Goal: Task Accomplishment & Management: Use online tool/utility

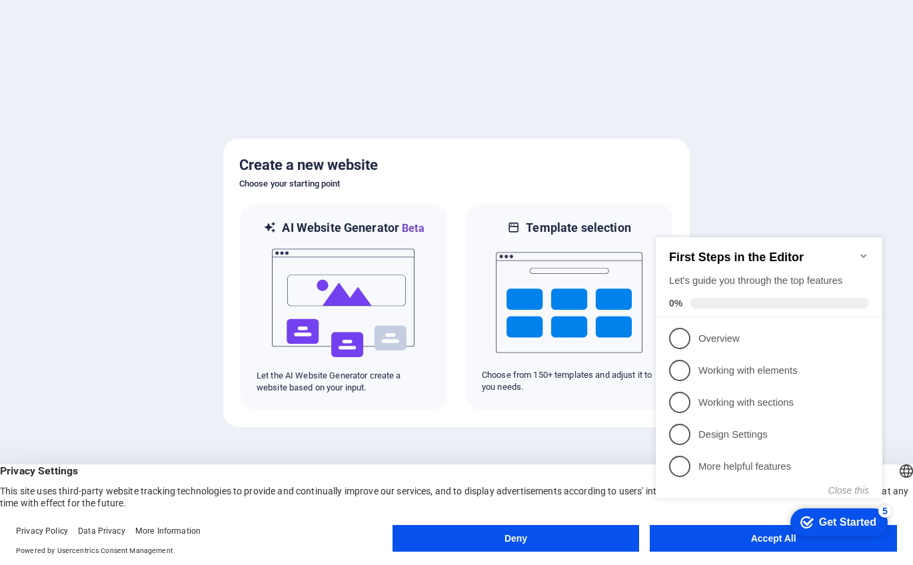
click at [862, 251] on icon "Minimize checklist" at bounding box center [863, 256] width 11 height 11
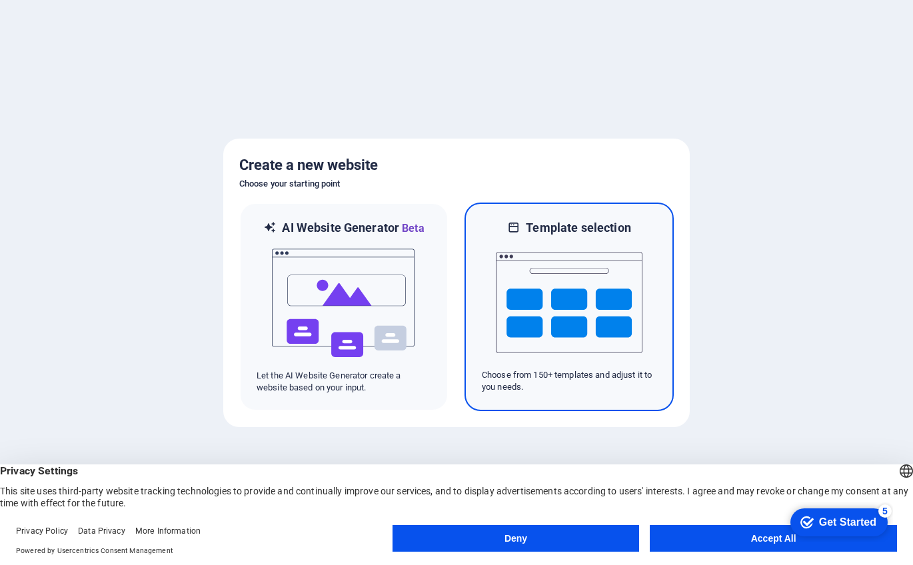
click at [581, 247] on img at bounding box center [569, 302] width 147 height 133
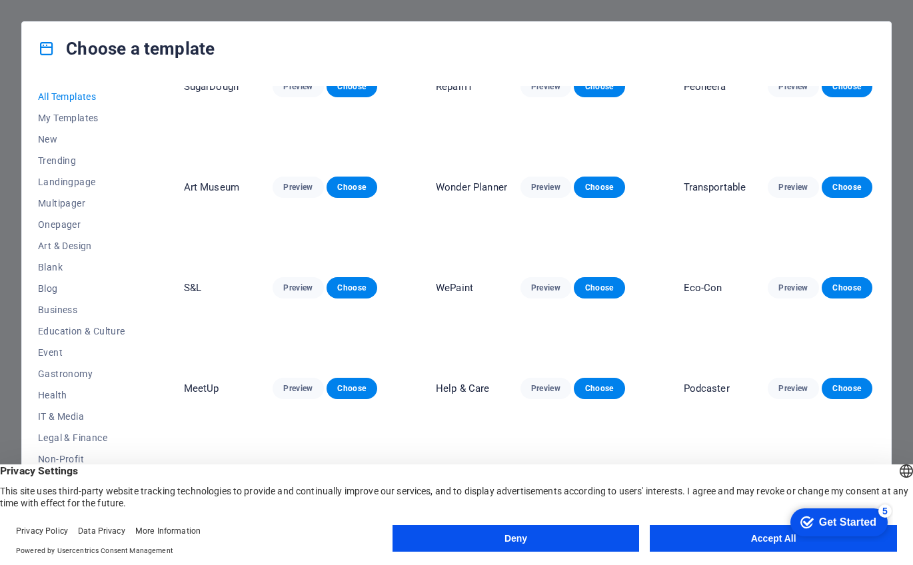
scroll to position [39, 0]
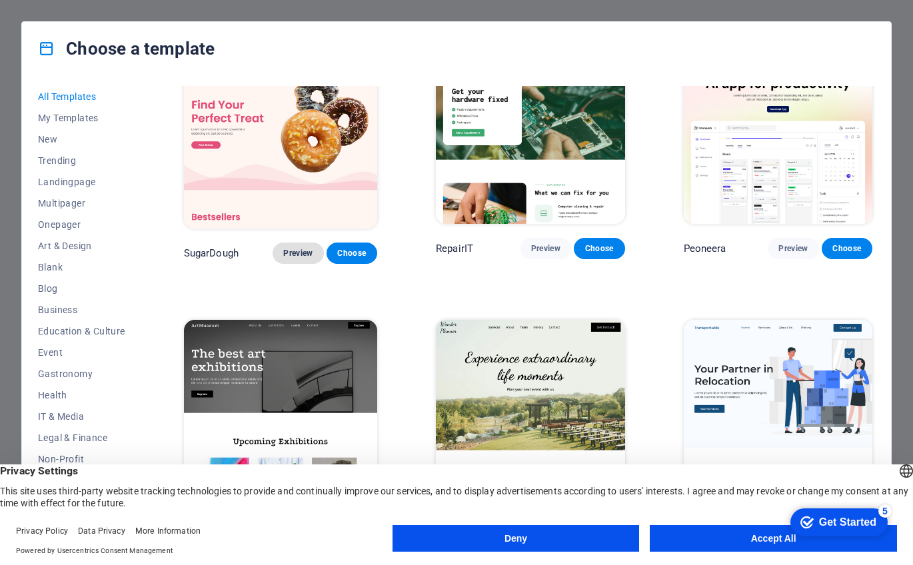
click at [295, 248] on span "Preview" at bounding box center [297, 253] width 29 height 11
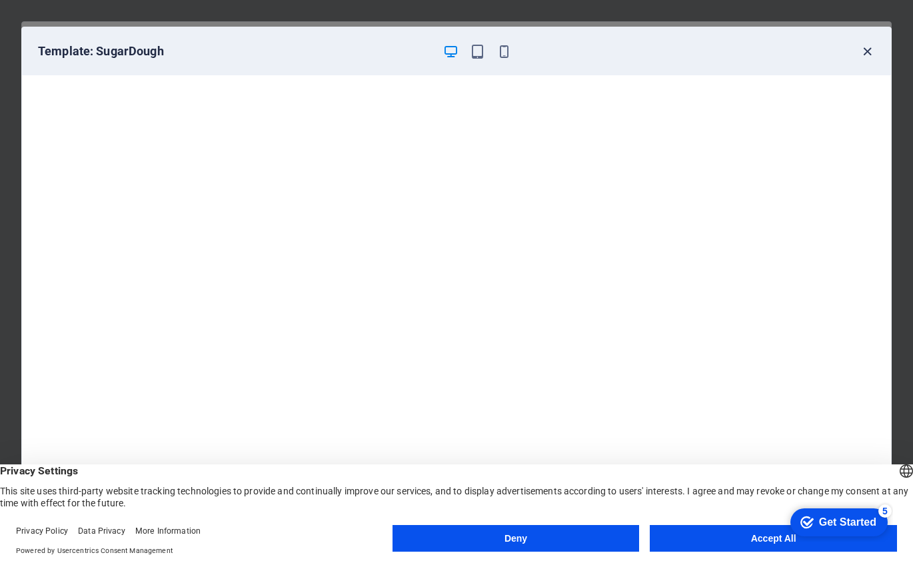
click at [872, 50] on icon "button" at bounding box center [867, 51] width 15 height 15
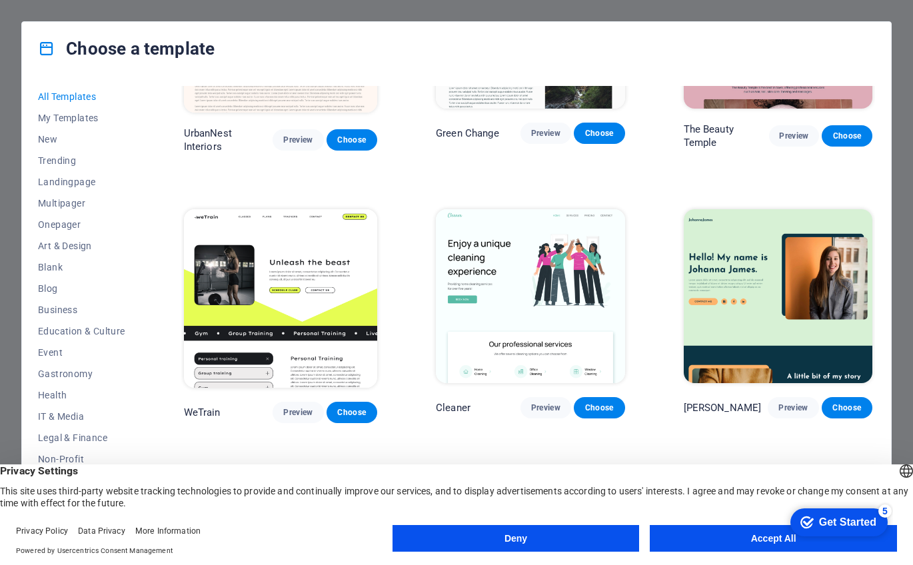
scroll to position [1508, 0]
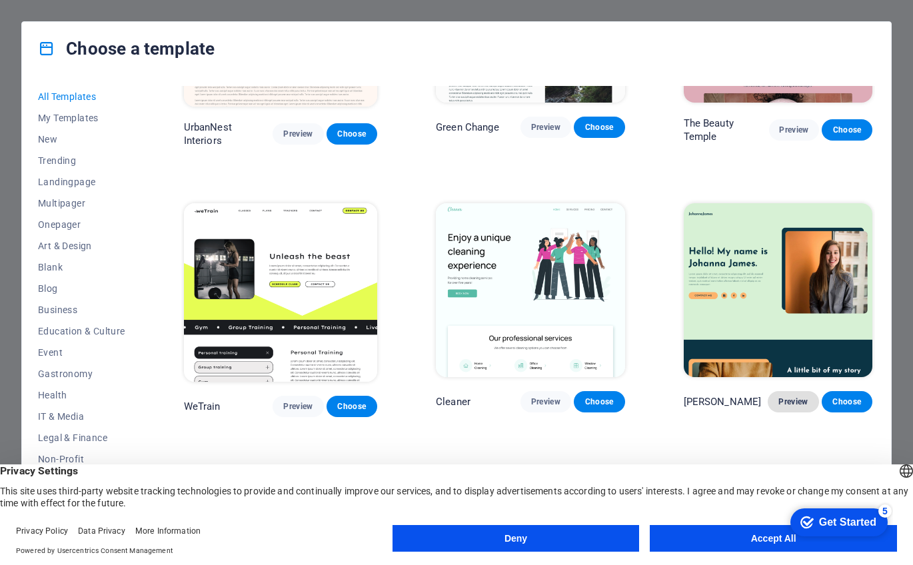
click at [787, 397] on span "Preview" at bounding box center [792, 402] width 29 height 11
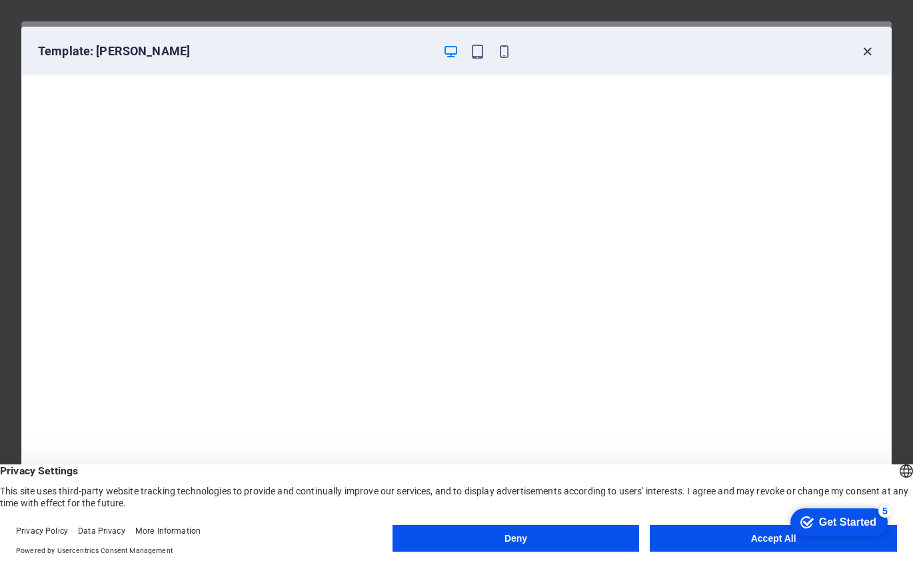
click at [867, 57] on icon "button" at bounding box center [867, 51] width 15 height 15
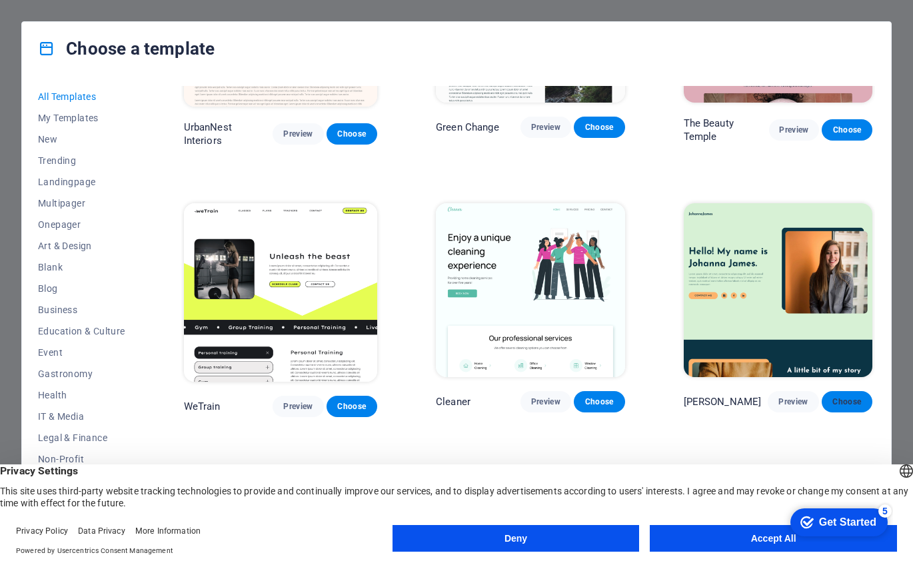
click at [838, 397] on span "Choose" at bounding box center [846, 402] width 29 height 11
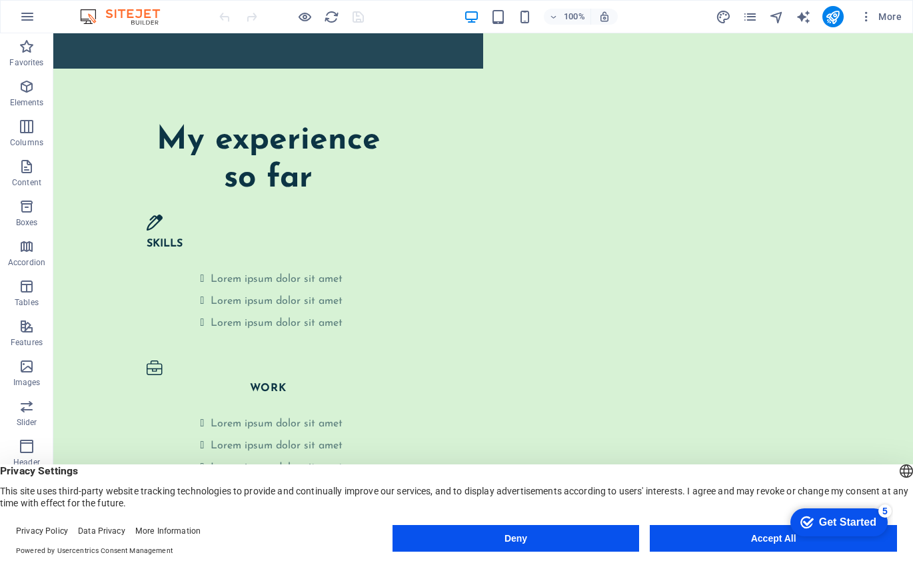
scroll to position [2395, 0]
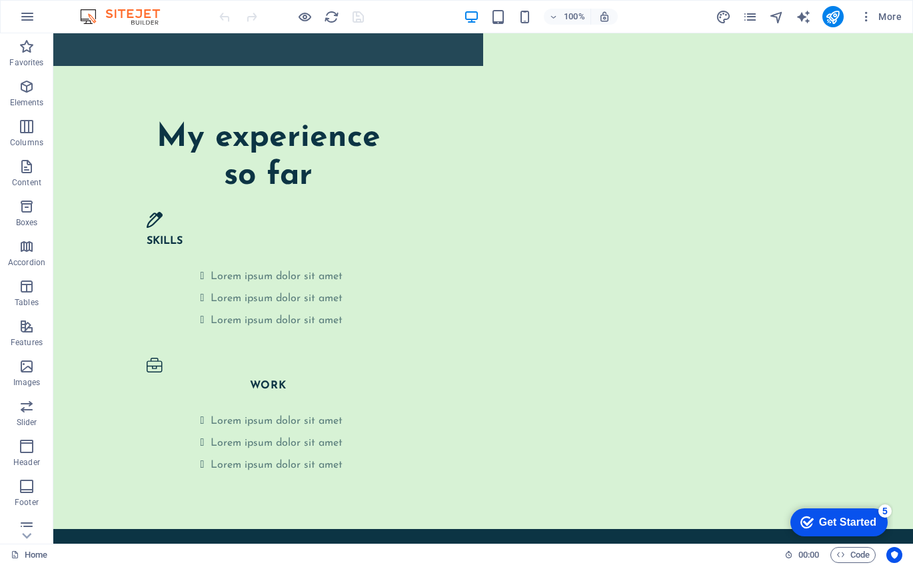
click at [820, 521] on div "Get Started" at bounding box center [847, 523] width 57 height 12
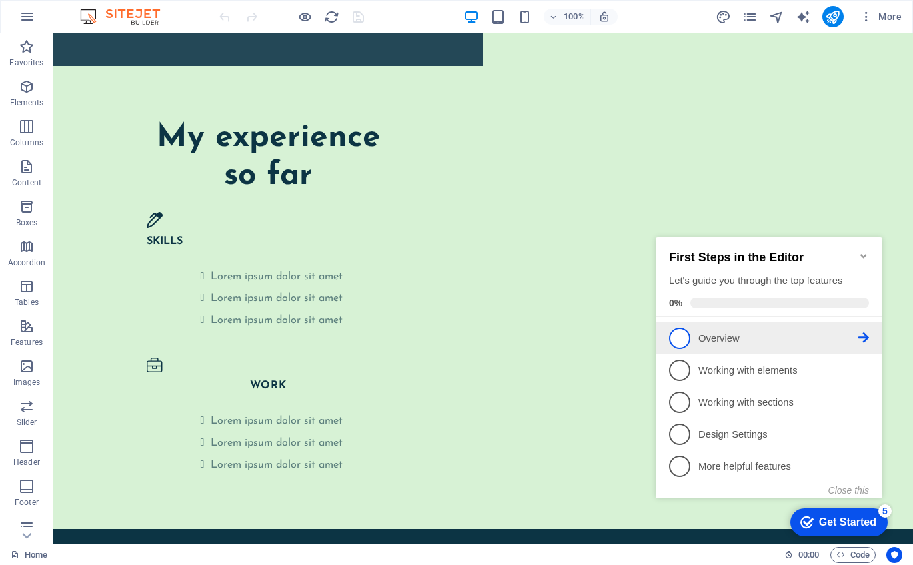
click at [755, 346] on link "1 Overview - incomplete" at bounding box center [769, 338] width 200 height 21
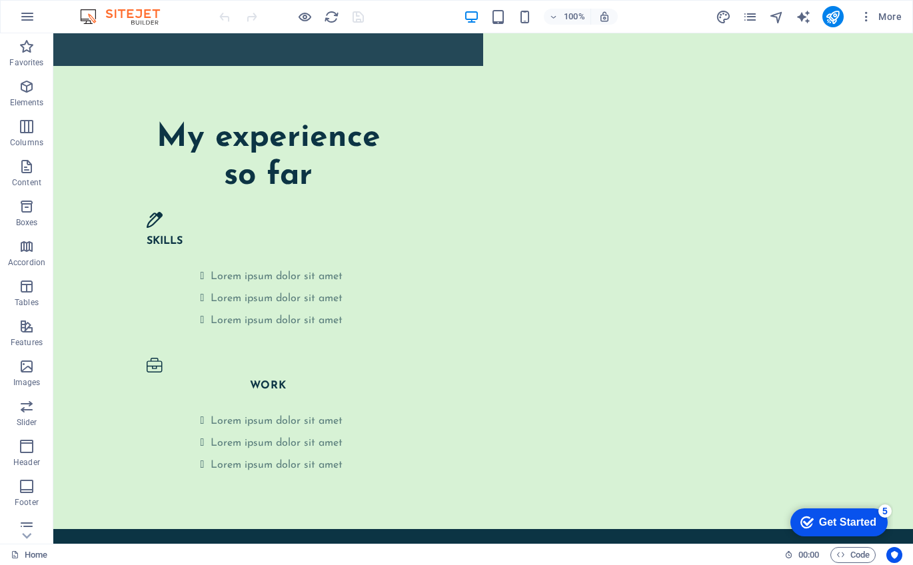
scroll to position [0, 0]
drag, startPoint x: 838, startPoint y: 519, endPoint x: 967, endPoint y: 803, distance: 312.0
click at [838, 519] on div "Get Started" at bounding box center [847, 523] width 57 height 12
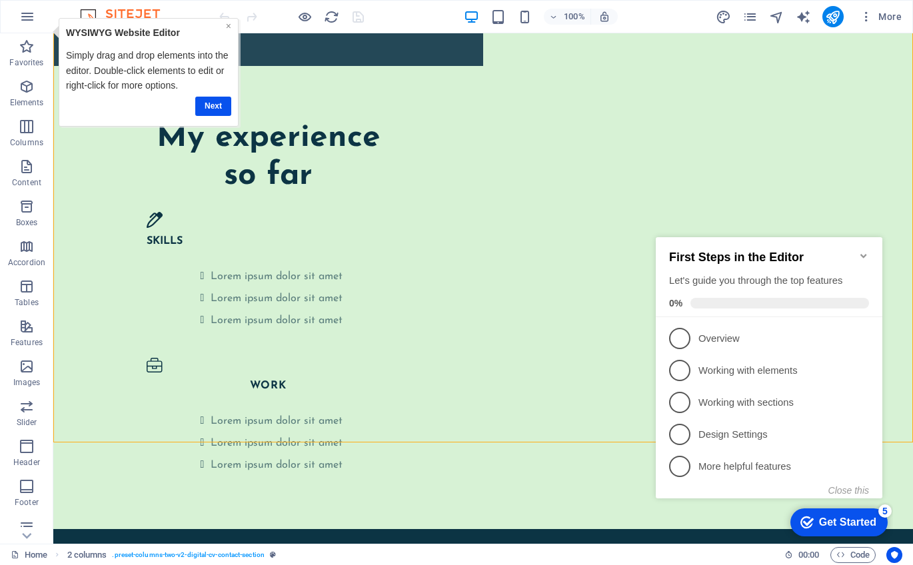
click at [229, 25] on link "×" at bounding box center [227, 26] width 5 height 11
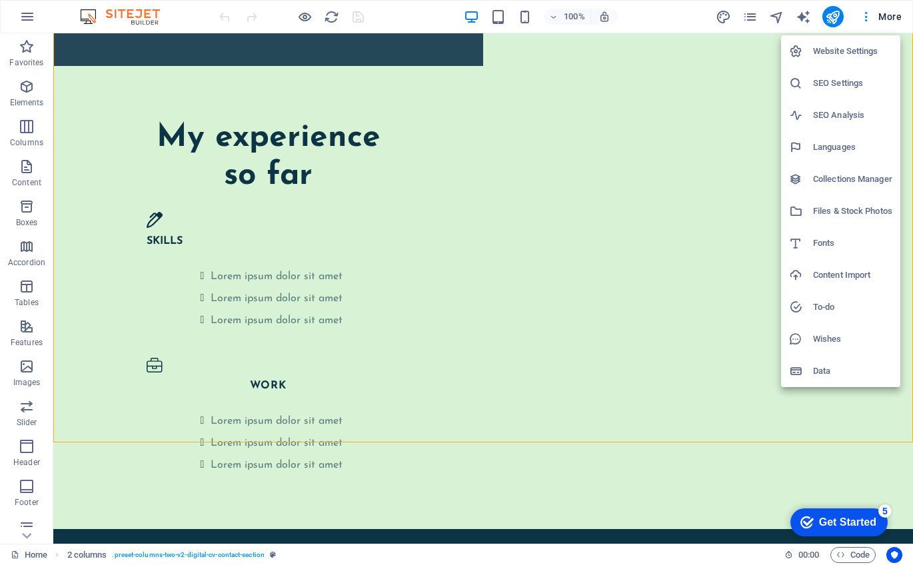
click at [363, 75] on div at bounding box center [456, 282] width 913 height 565
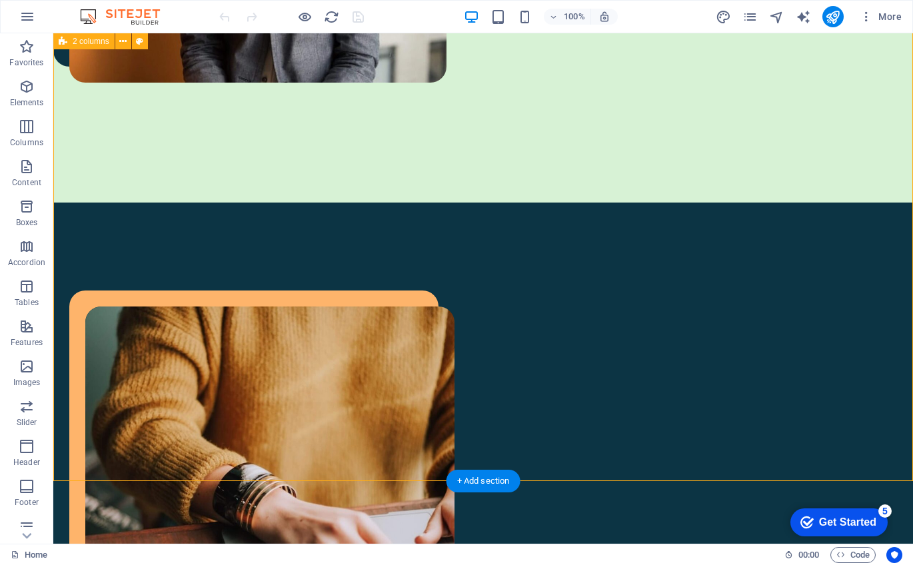
click at [311, 307] on figure at bounding box center [269, 491] width 369 height 369
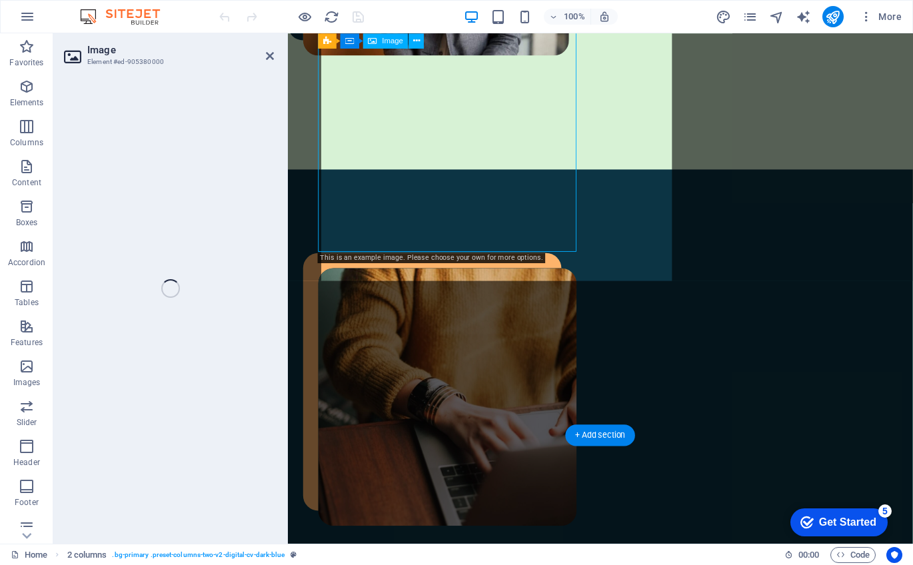
select select "%"
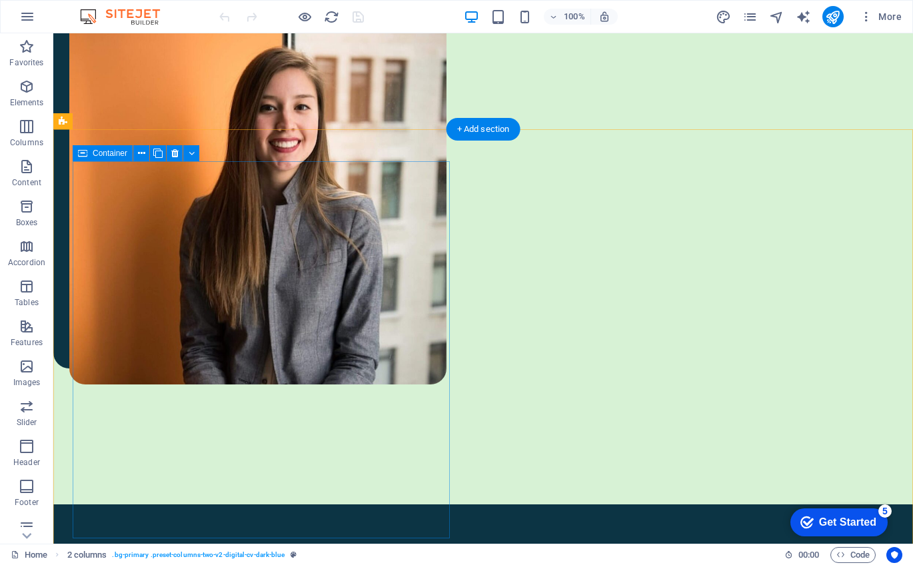
scroll to position [0, 0]
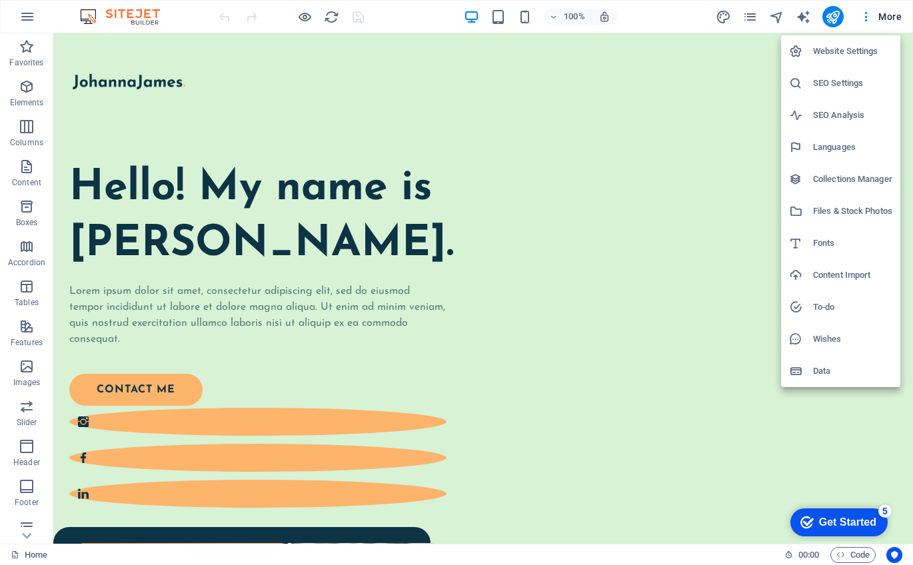
click at [502, 89] on div at bounding box center [456, 282] width 913 height 565
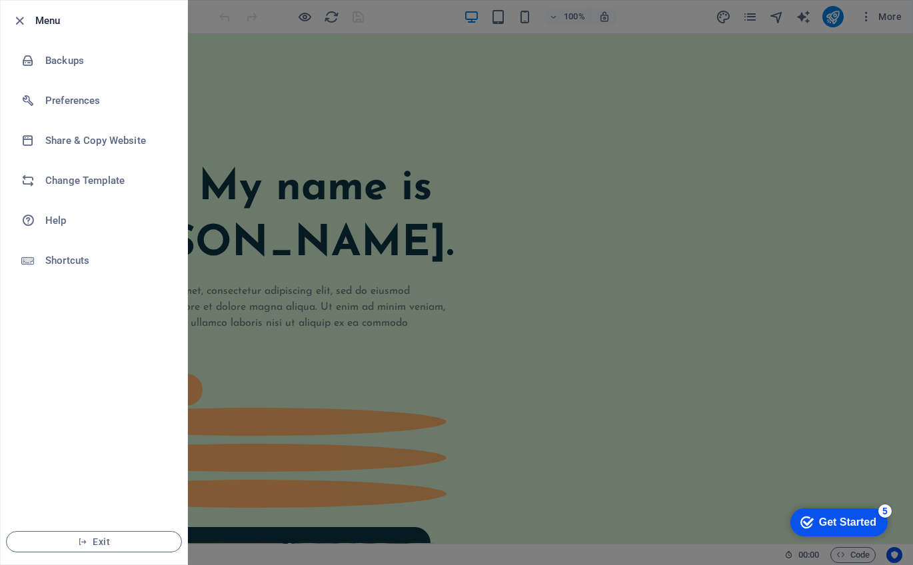
click at [447, 71] on div at bounding box center [456, 282] width 913 height 565
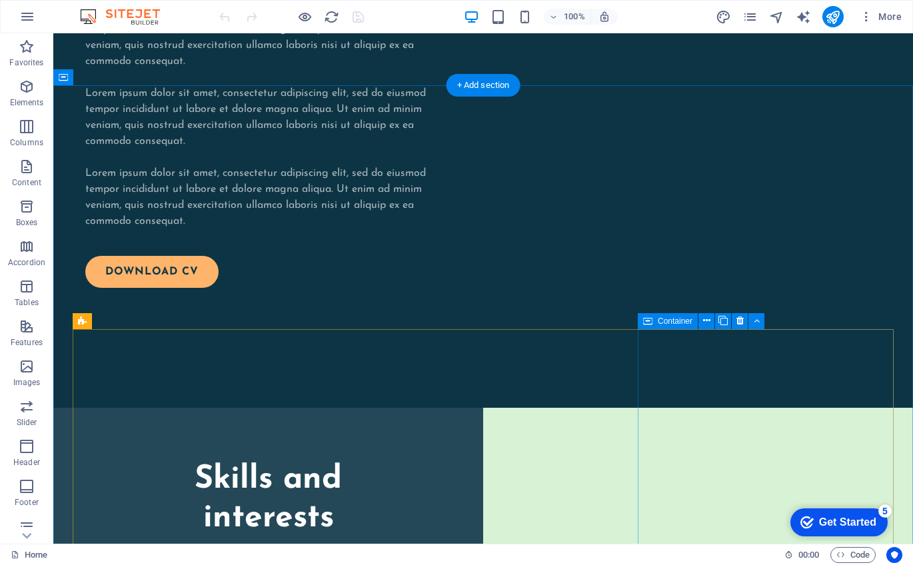
scroll to position [2608, 0]
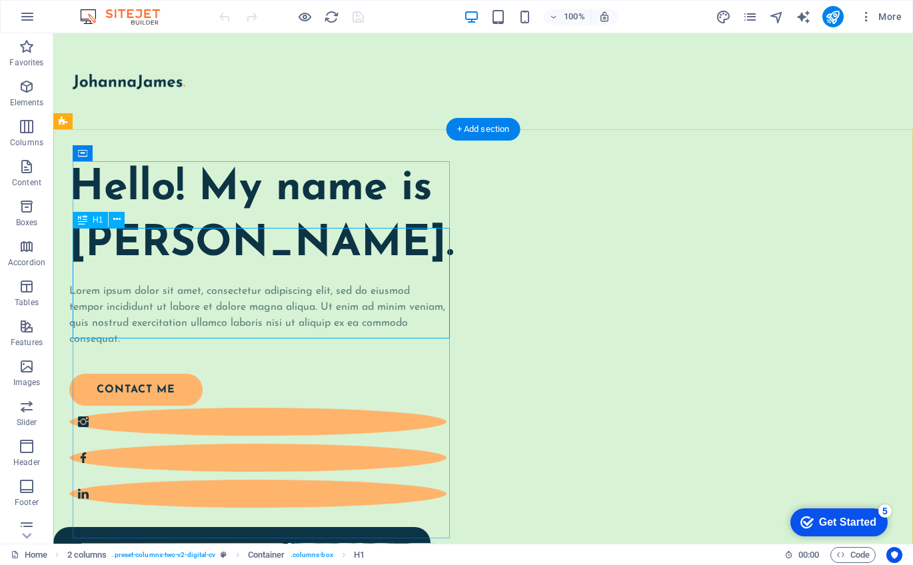
click at [242, 242] on div "Hello! My name is [PERSON_NAME]." at bounding box center [257, 216] width 377 height 111
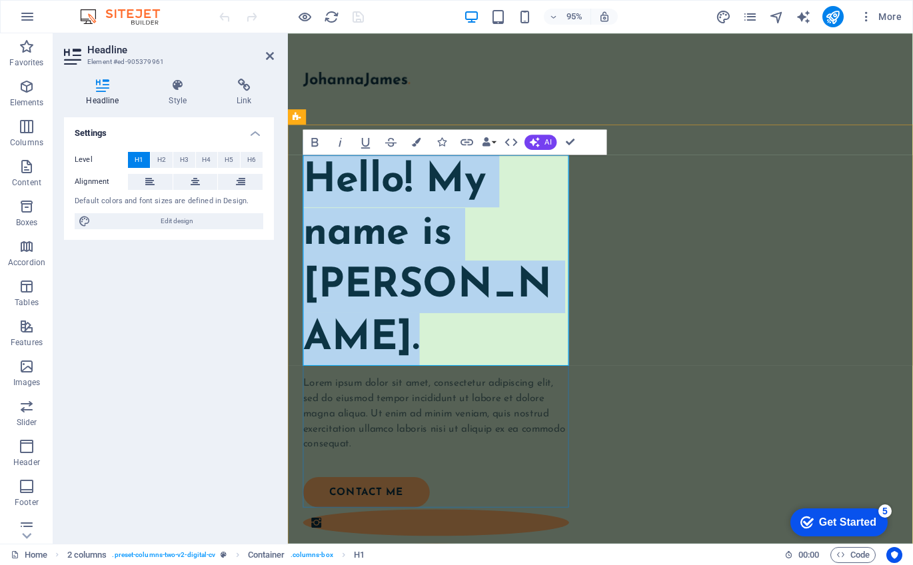
click at [445, 263] on h1 "Hello! My name is [PERSON_NAME]." at bounding box center [444, 272] width 280 height 222
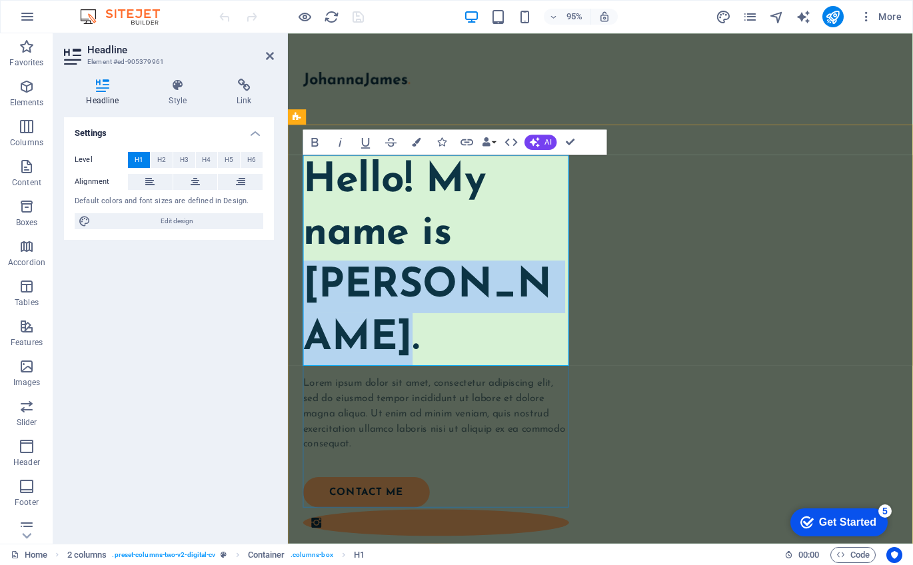
drag, startPoint x: 420, startPoint y: 348, endPoint x: 308, endPoint y: 289, distance: 126.4
click at [308, 289] on h1 "Hello! My name is [PERSON_NAME]." at bounding box center [444, 272] width 280 height 222
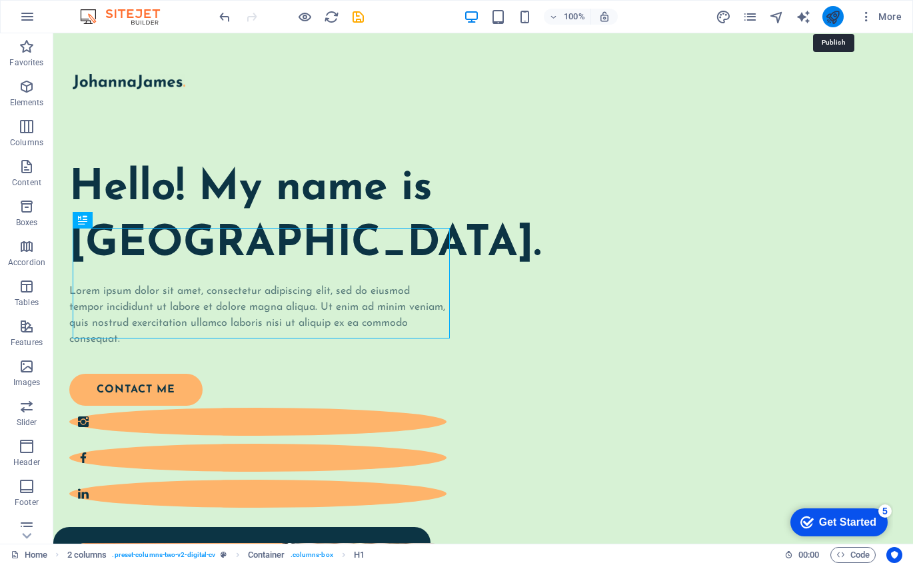
click at [836, 15] on icon "publish" at bounding box center [832, 16] width 15 height 15
